Goal: Use online tool/utility: Utilize a website feature to perform a specific function

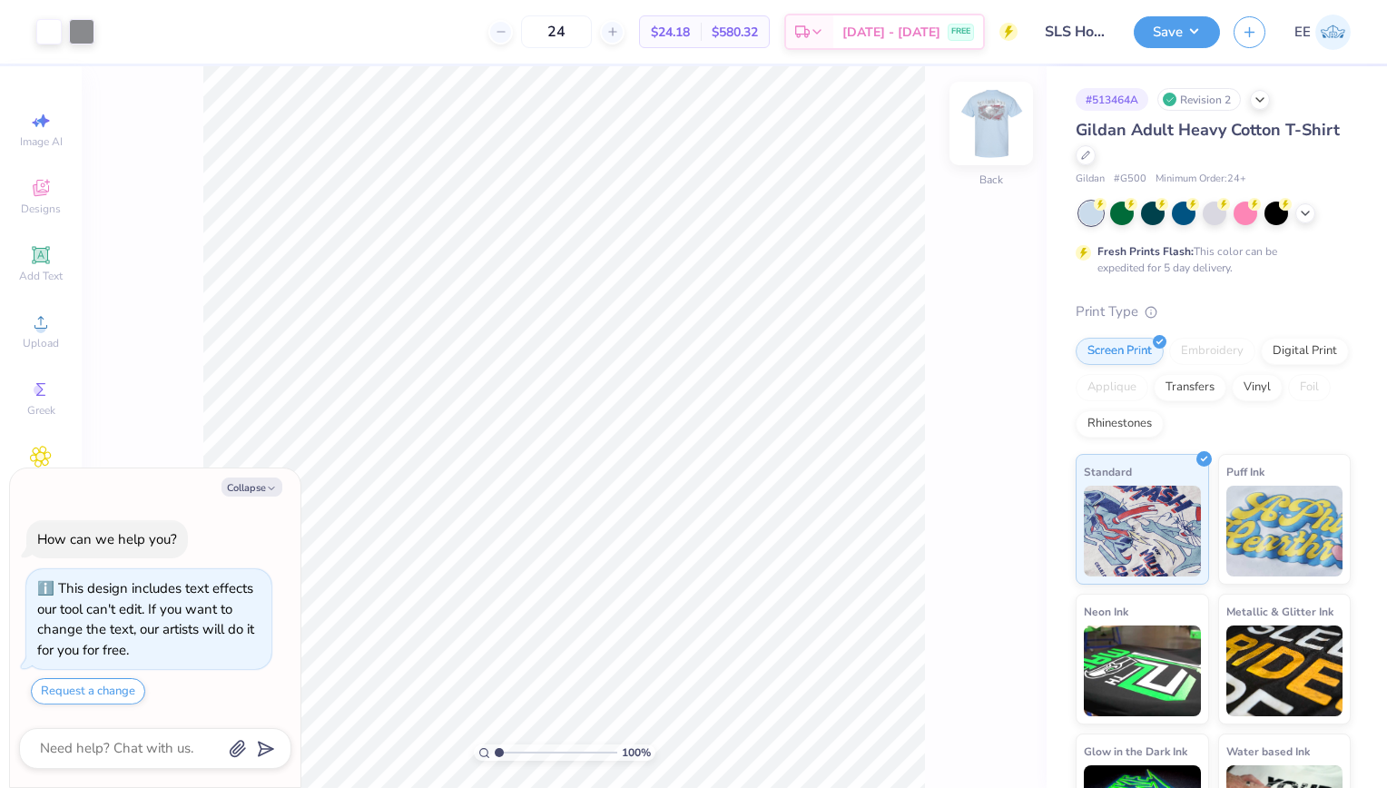
click at [1003, 136] on img at bounding box center [991, 123] width 73 height 73
type textarea "x"
type input "1.29687503685605"
type textarea "x"
type input "0.07"
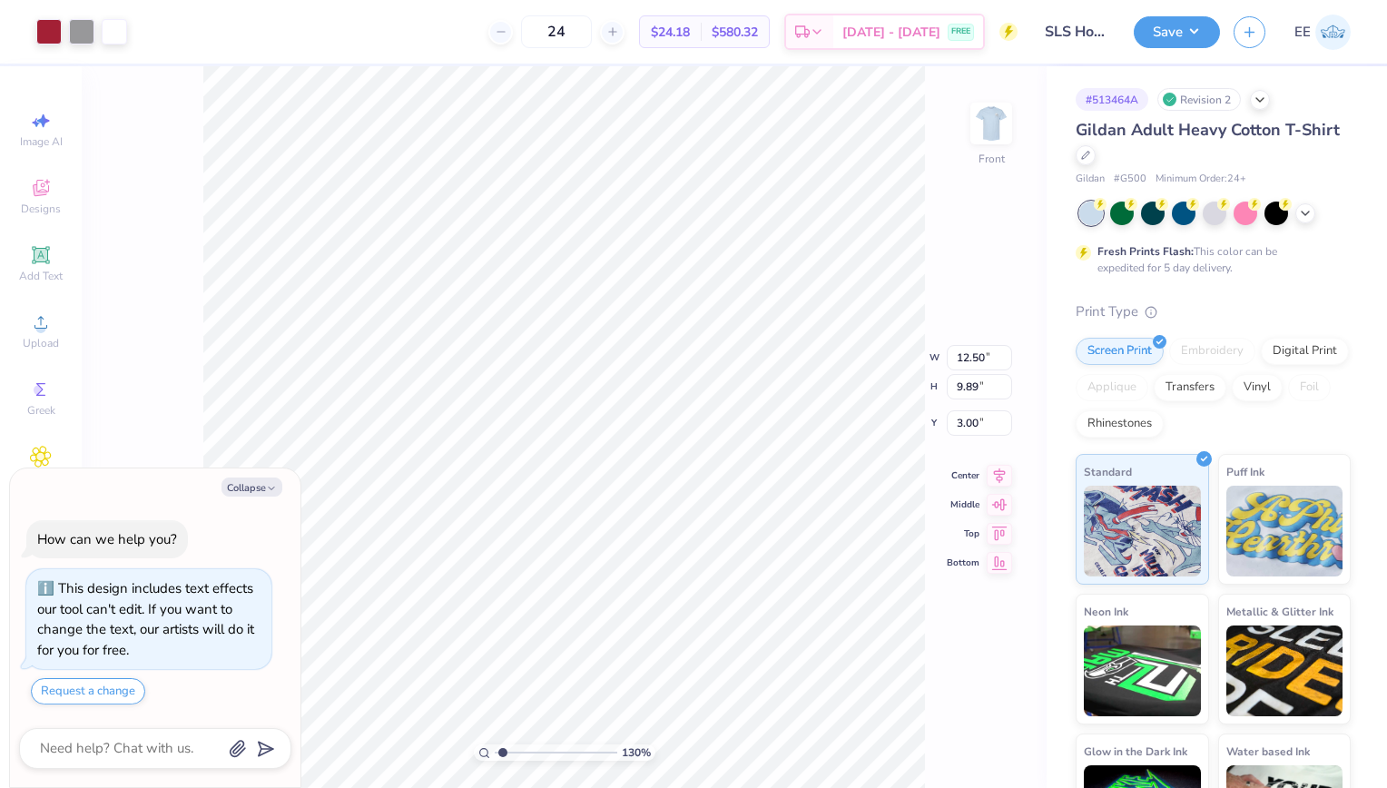
type input "0.14"
type input "8.23"
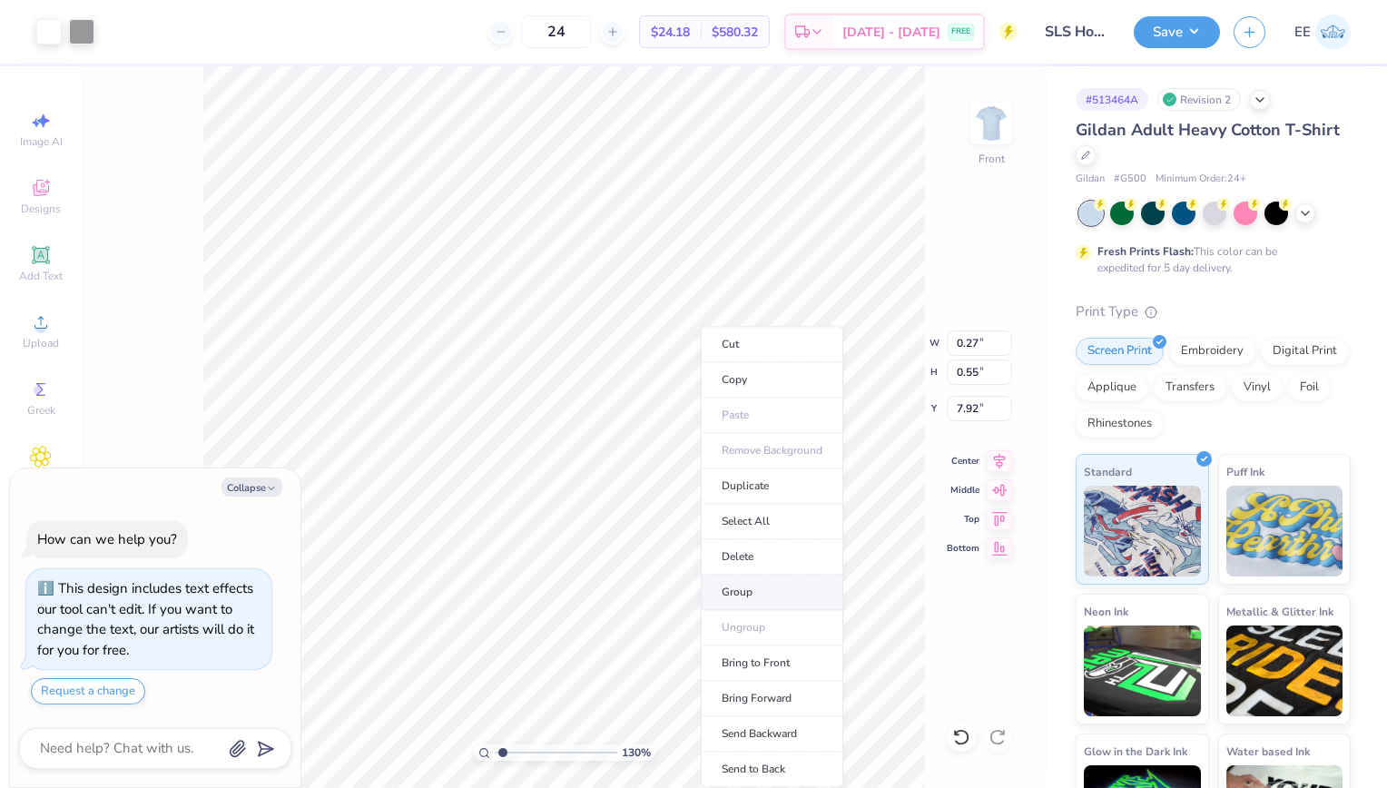
click at [756, 579] on li "Group" at bounding box center [772, 592] width 143 height 35
click at [732, 376] on li "Copy" at bounding box center [772, 379] width 143 height 35
type textarea "x"
type input "13.97"
type textarea "x"
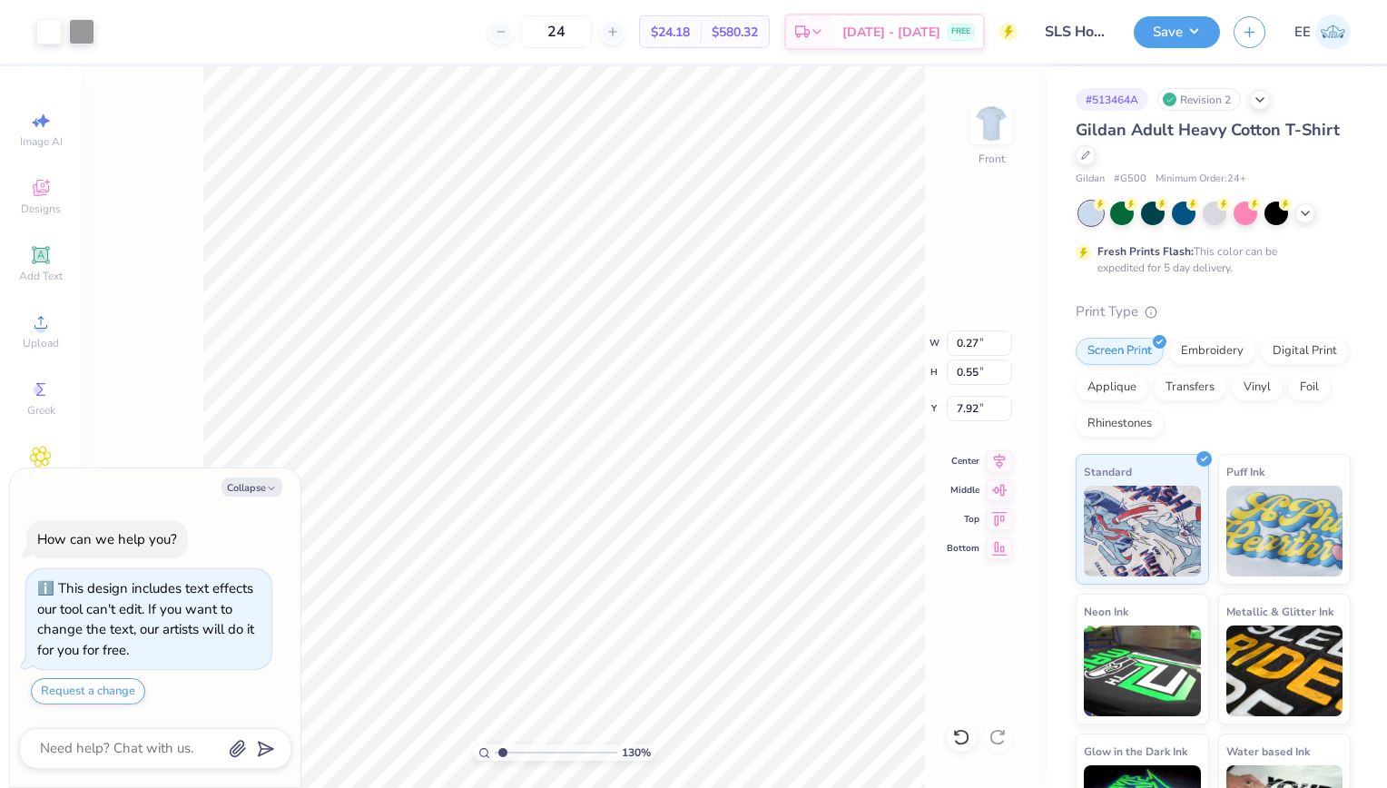
type input "12.35"
type textarea "x"
type input "0.14"
type input "0.28"
type textarea "x"
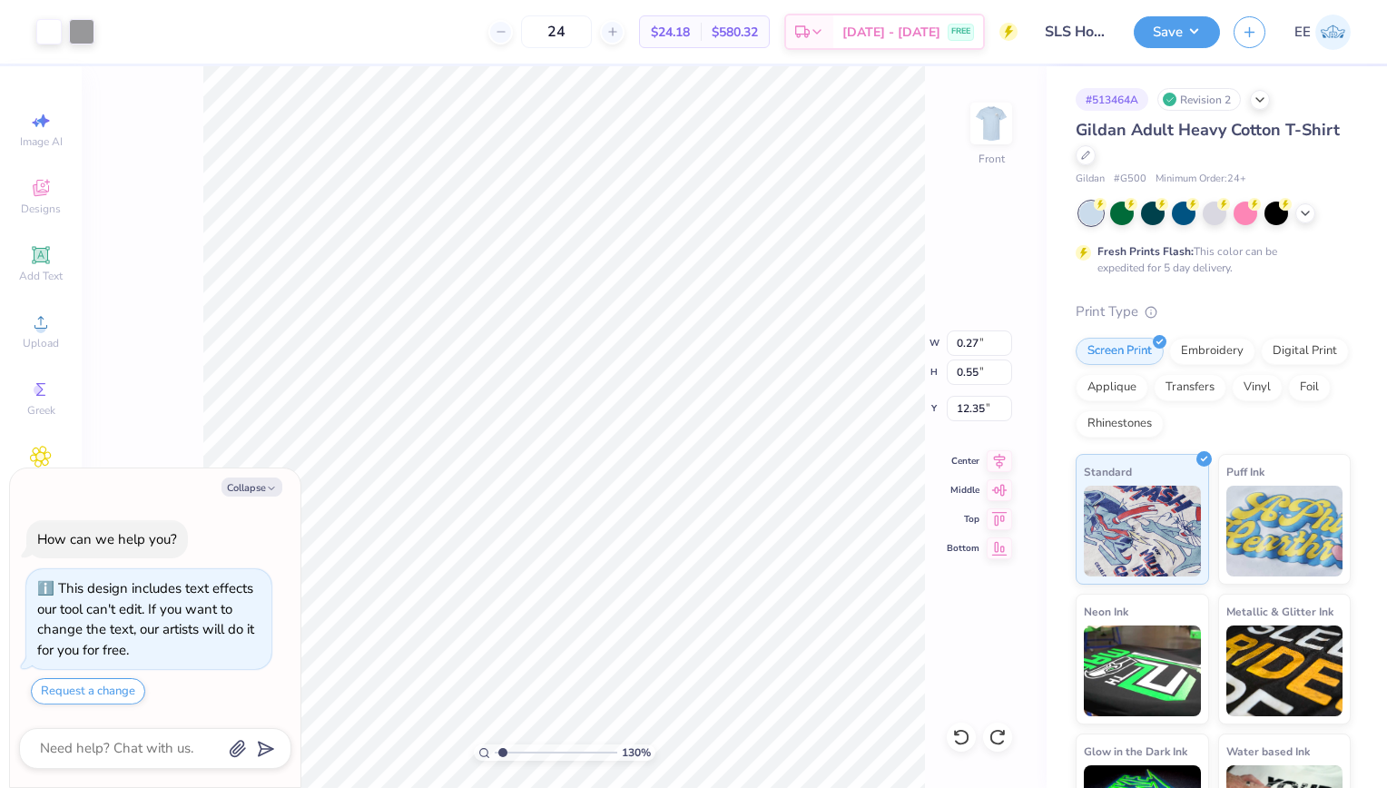
type input "12.26"
type textarea "x"
type input "8.47"
type textarea "x"
type input "14.45"
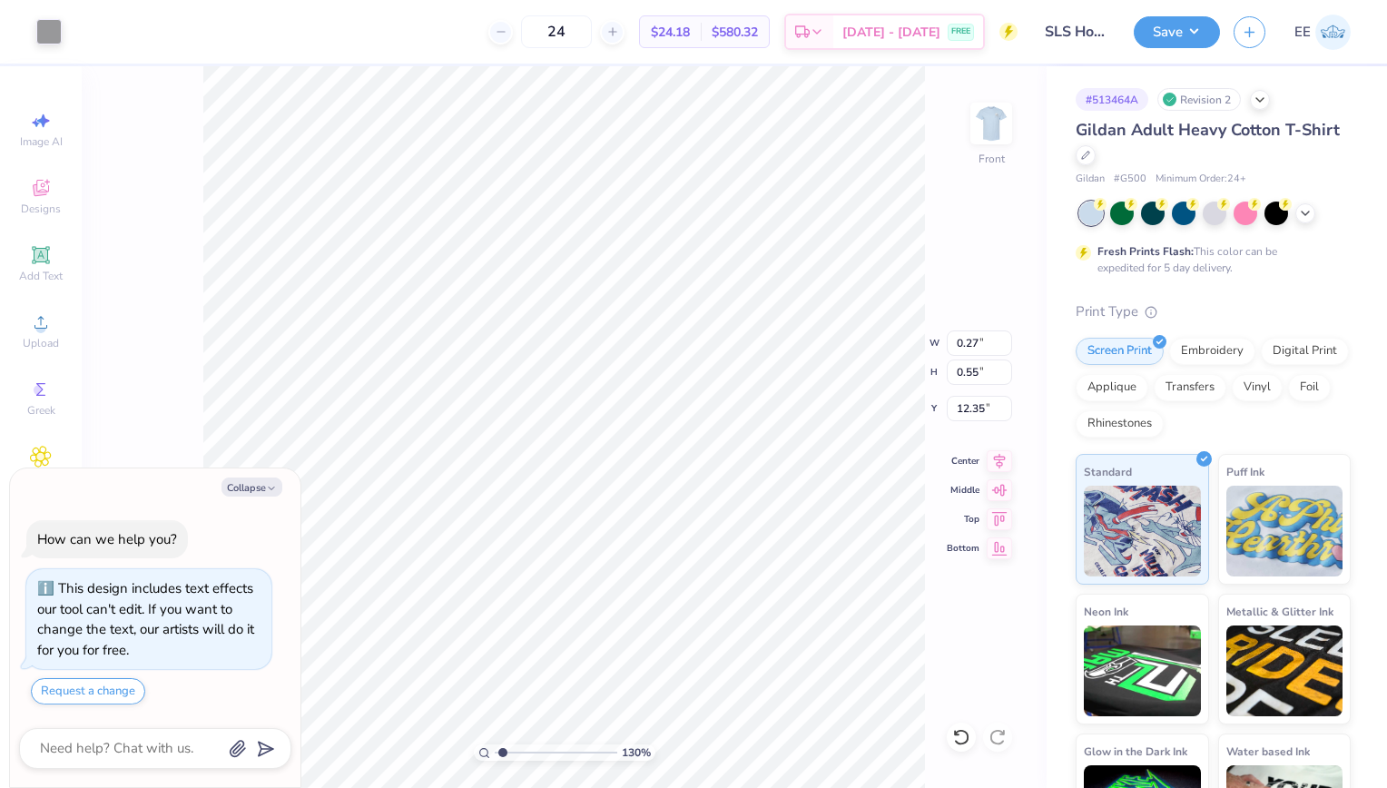
type textarea "x"
type input "14.25"
type textarea "x"
type input "14.73"
type textarea "x"
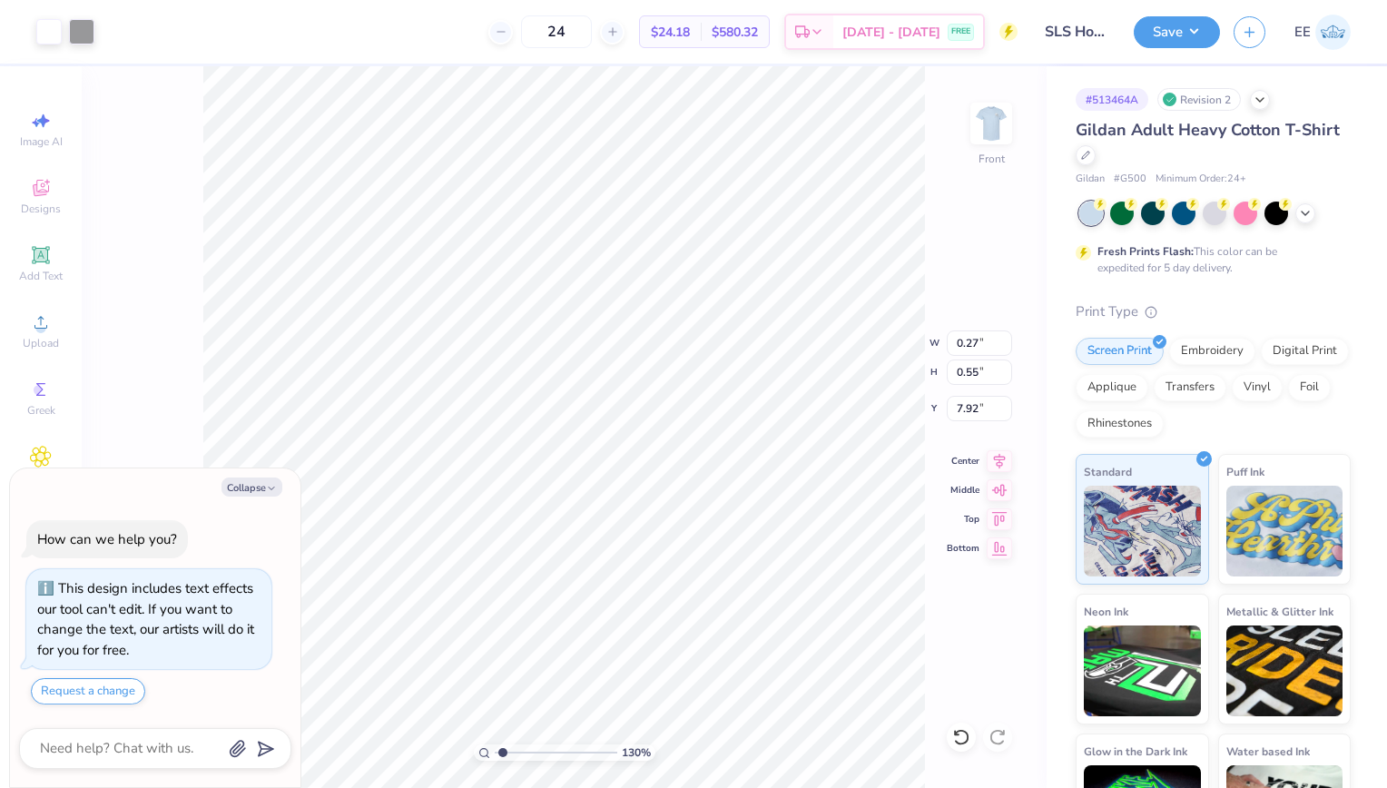
type input "9.29"
type textarea "x"
type input "9.63"
click at [268, 493] on icon "button" at bounding box center [271, 488] width 11 height 11
type textarea "x"
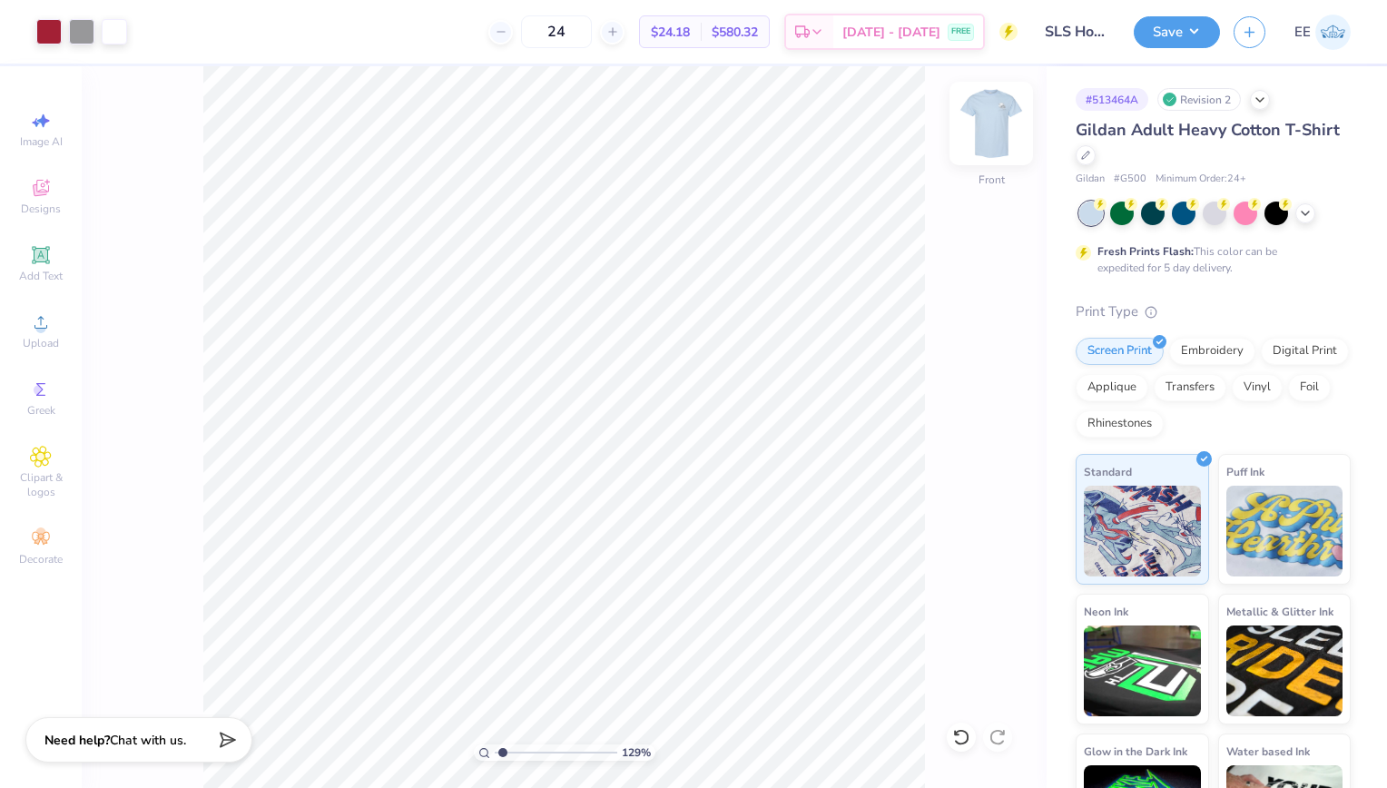
click at [999, 120] on img at bounding box center [991, 123] width 73 height 73
click at [1191, 27] on button "Save" at bounding box center [1177, 30] width 86 height 32
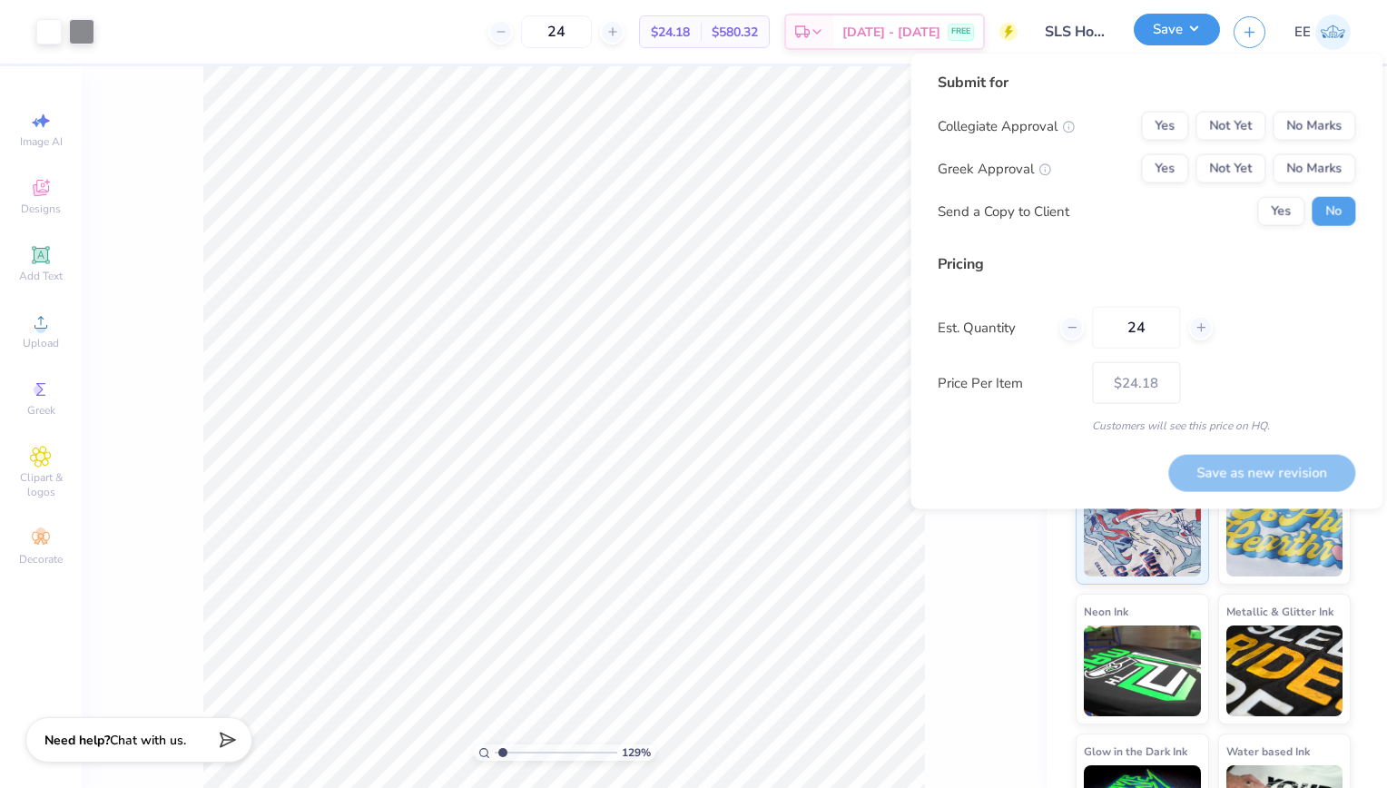
type input "1.29282586582796"
click at [1312, 122] on button "No Marks" at bounding box center [1314, 126] width 83 height 29
click at [1313, 162] on button "No Marks" at bounding box center [1314, 168] width 83 height 29
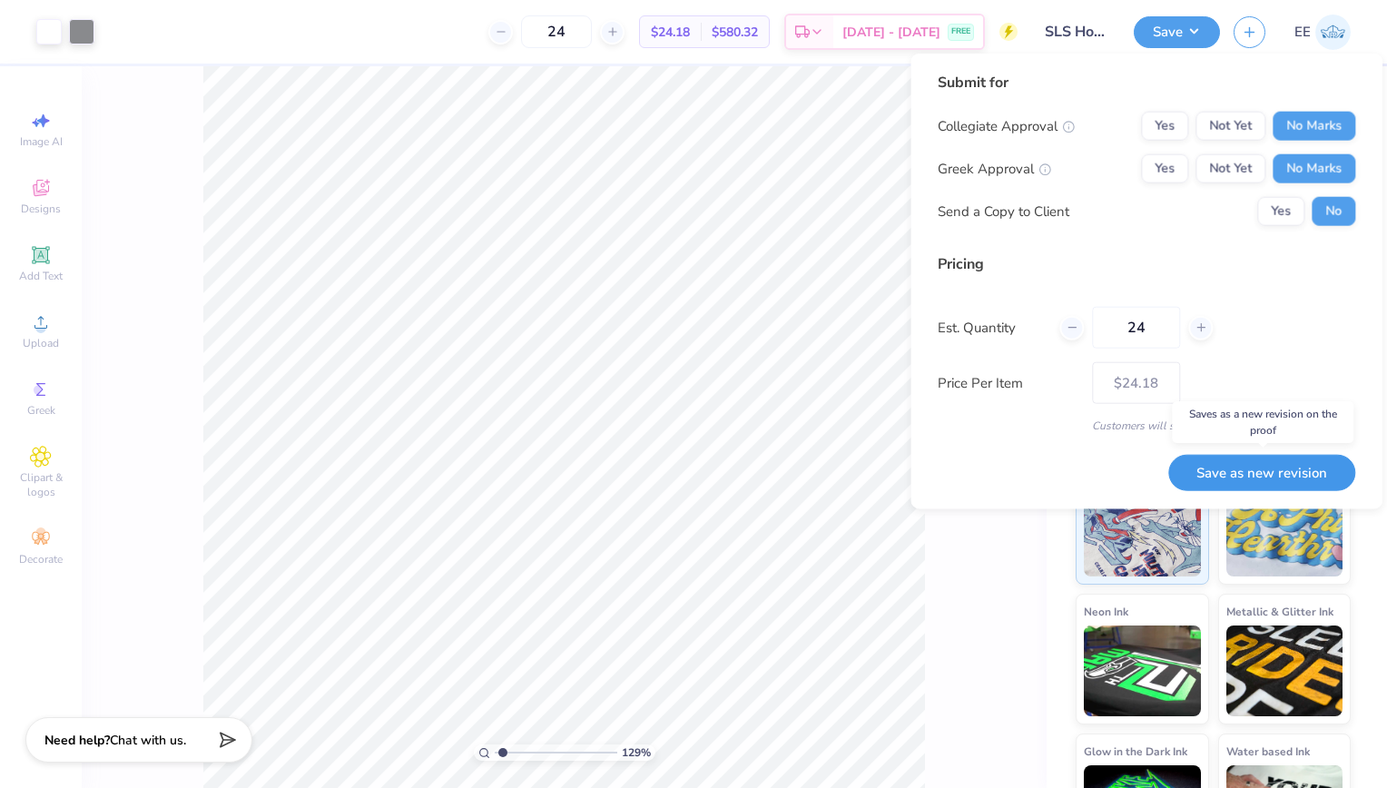
click at [1274, 471] on button "Save as new revision" at bounding box center [1261, 472] width 187 height 37
type input "$24.18"
type input "1.29282586582796"
